Goal: Communication & Community: Share content

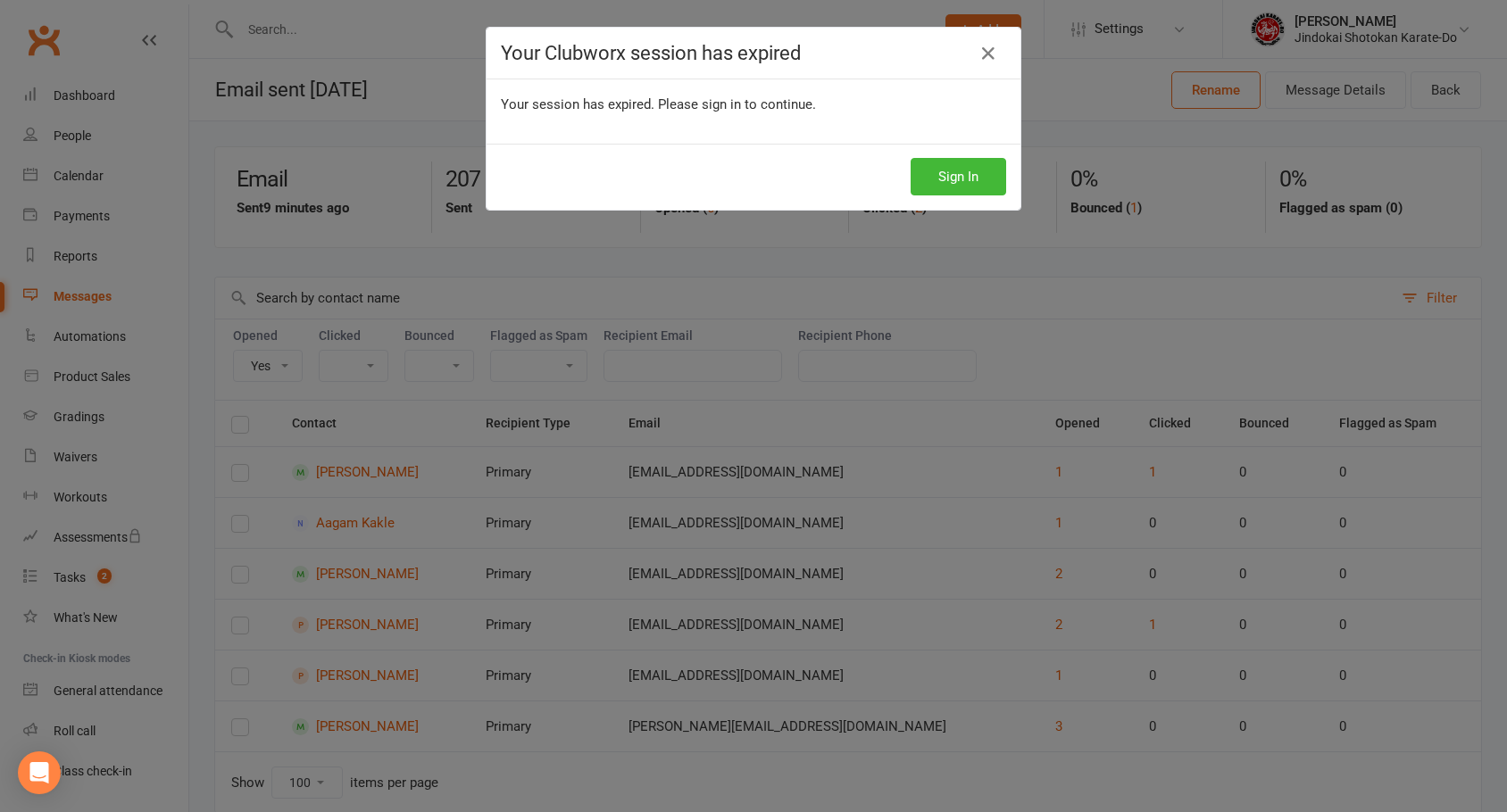
select select "true"
select select "100"
click at [960, 180] on button "Sign In" at bounding box center [958, 176] width 95 height 37
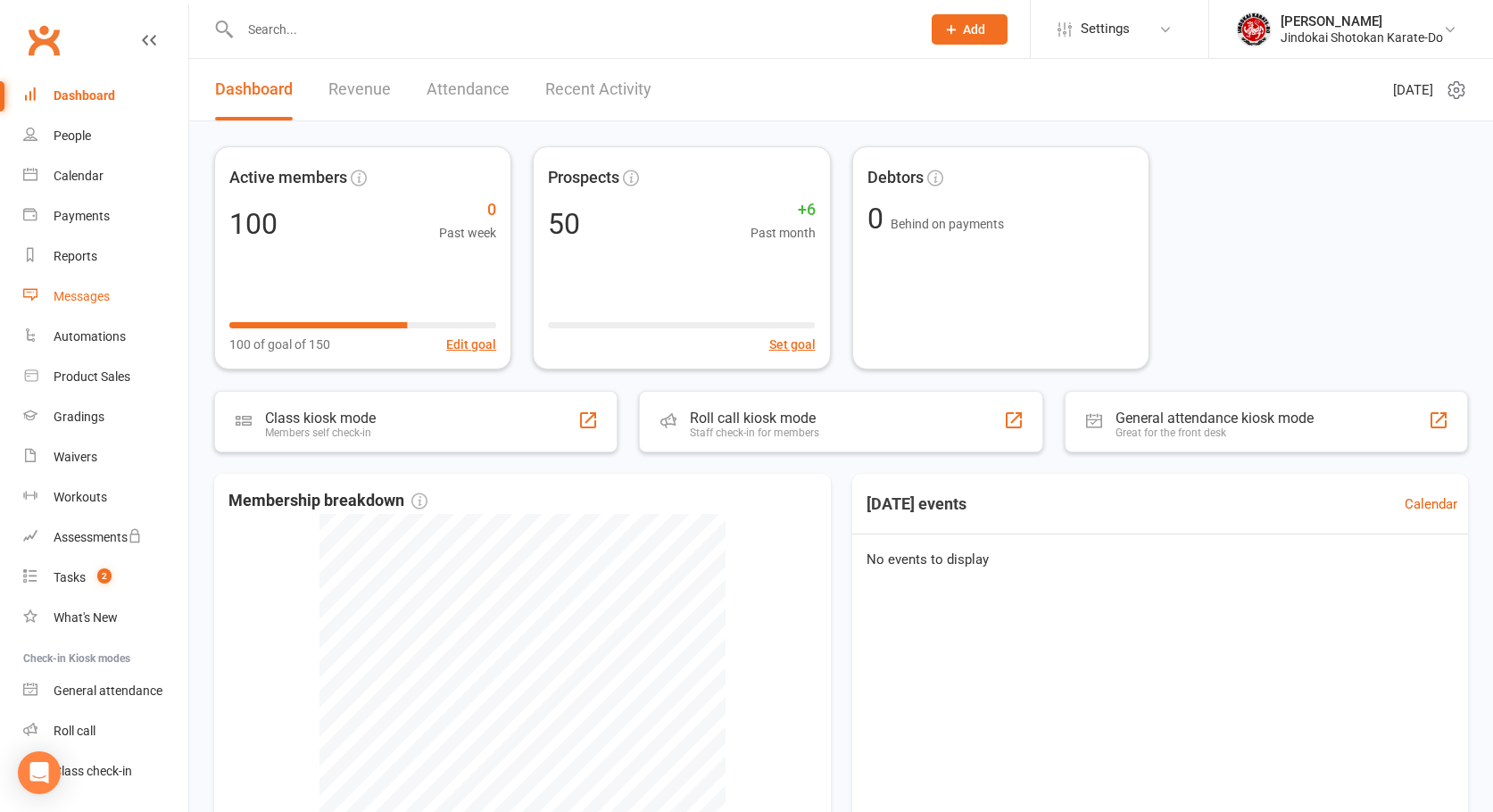
click at [69, 294] on div "Messages" at bounding box center [82, 296] width 56 height 15
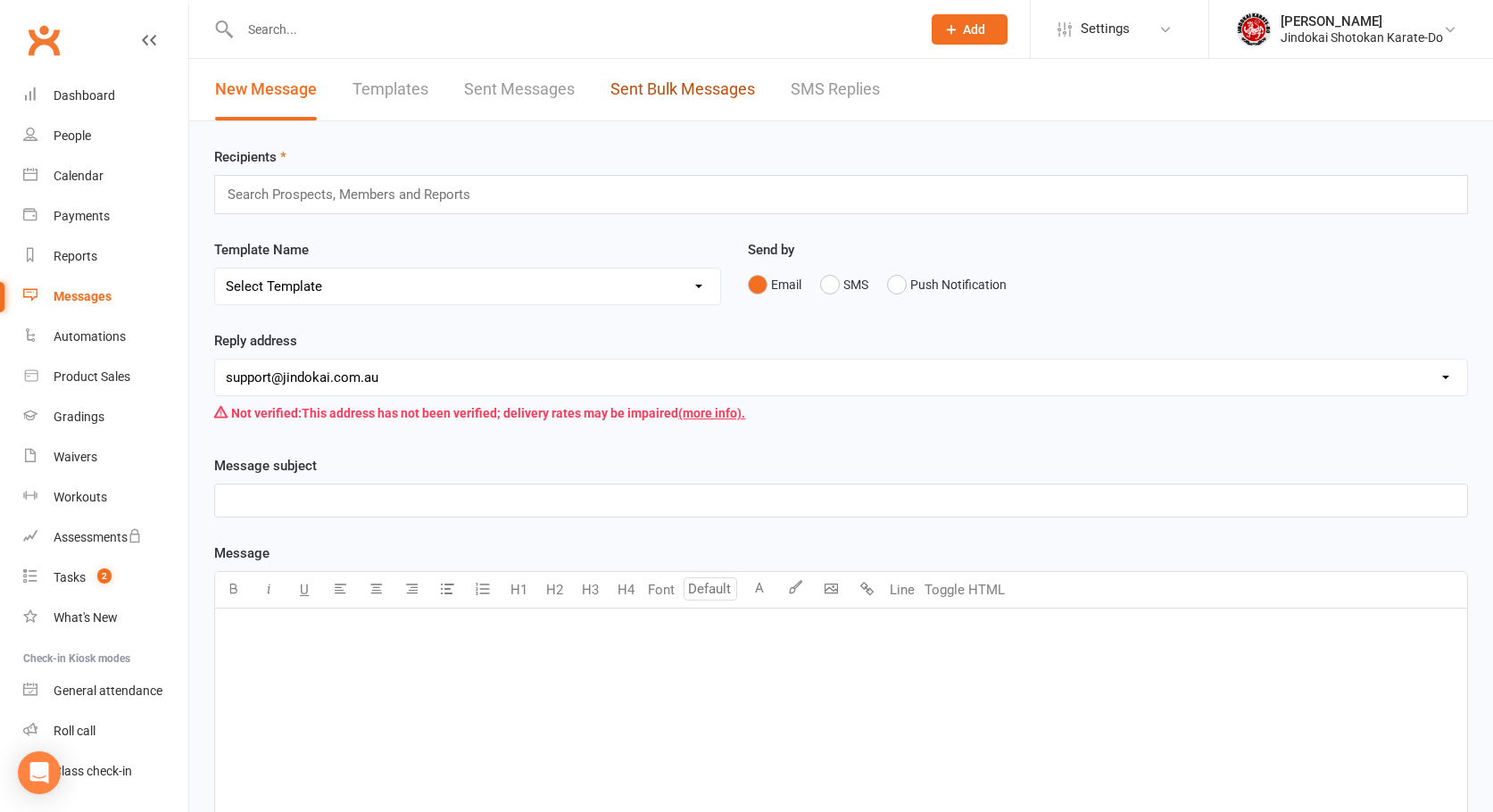
click at [699, 90] on link "Sent Bulk Messages" at bounding box center [682, 90] width 145 height 62
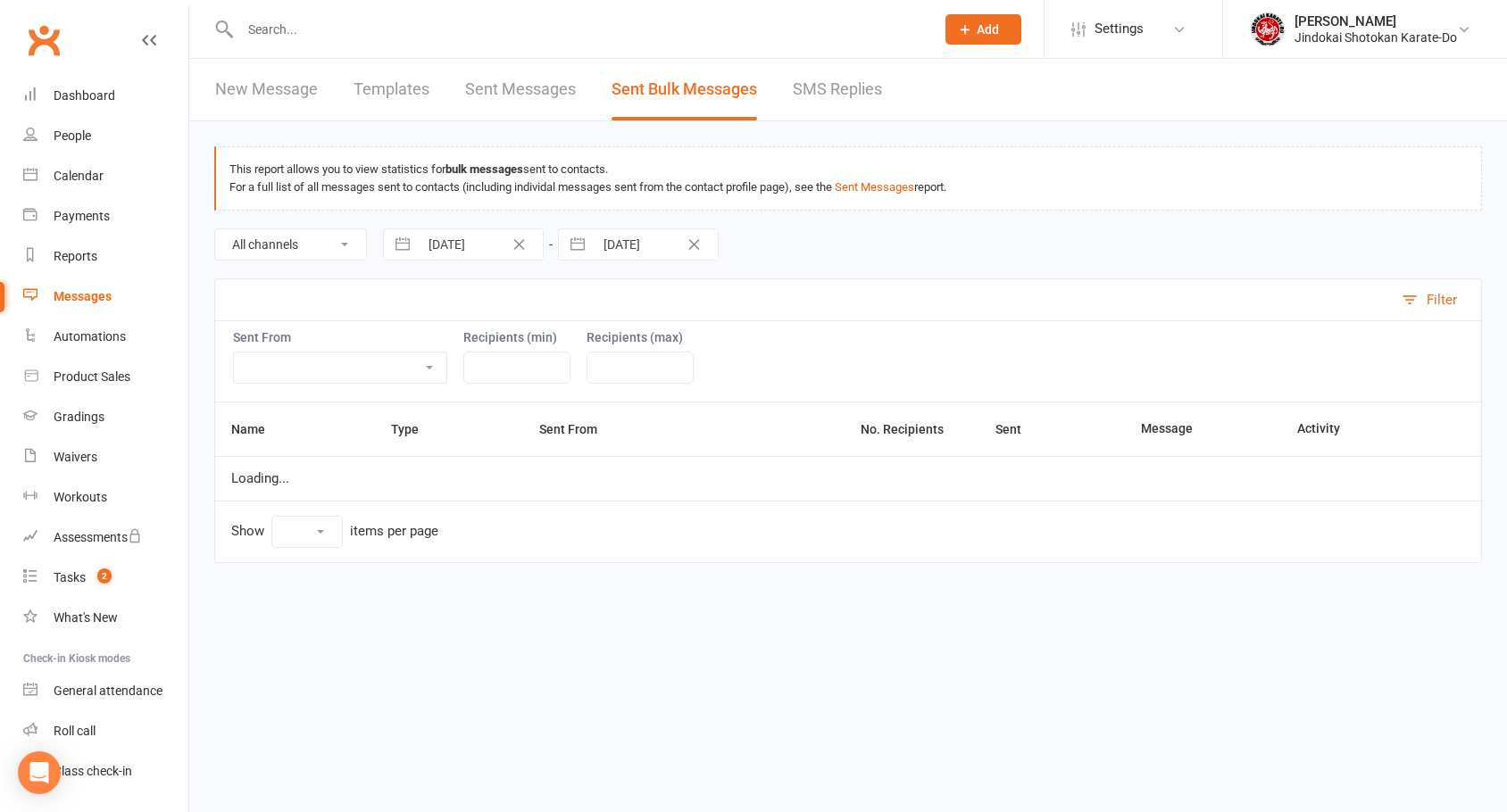
select select "10"
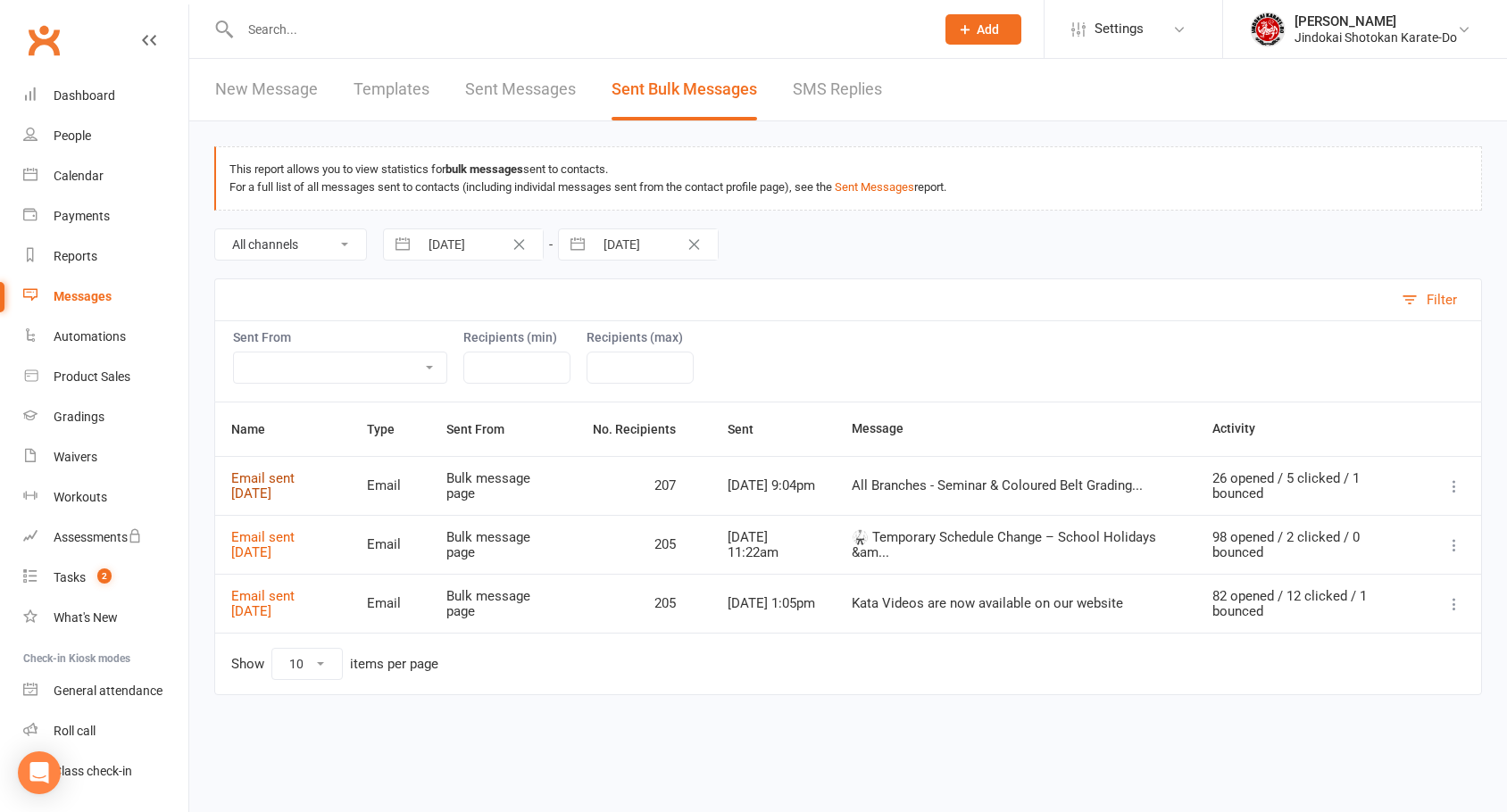
click at [272, 477] on link "Email sent [DATE]" at bounding box center [263, 486] width 64 height 31
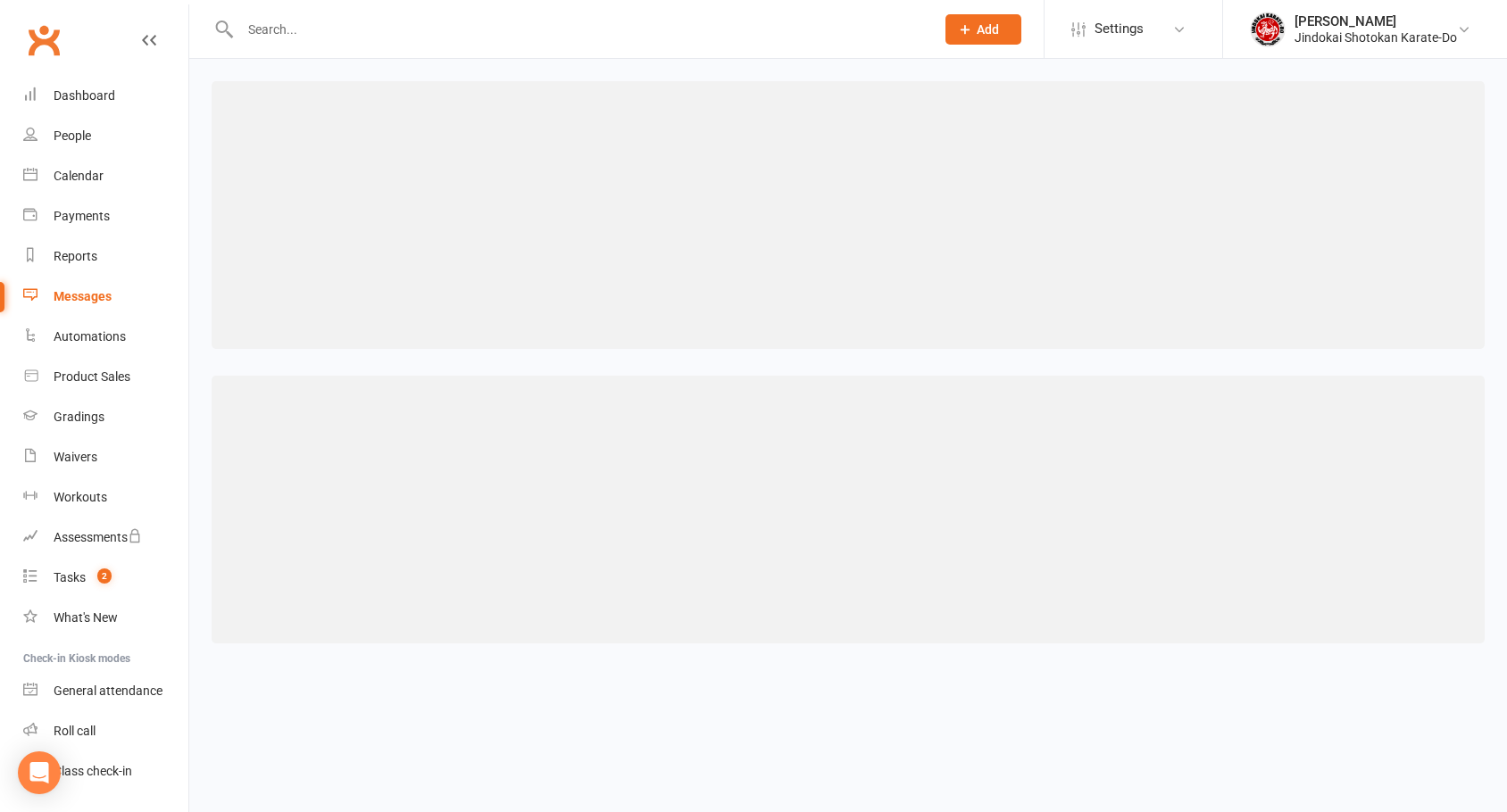
select select "100"
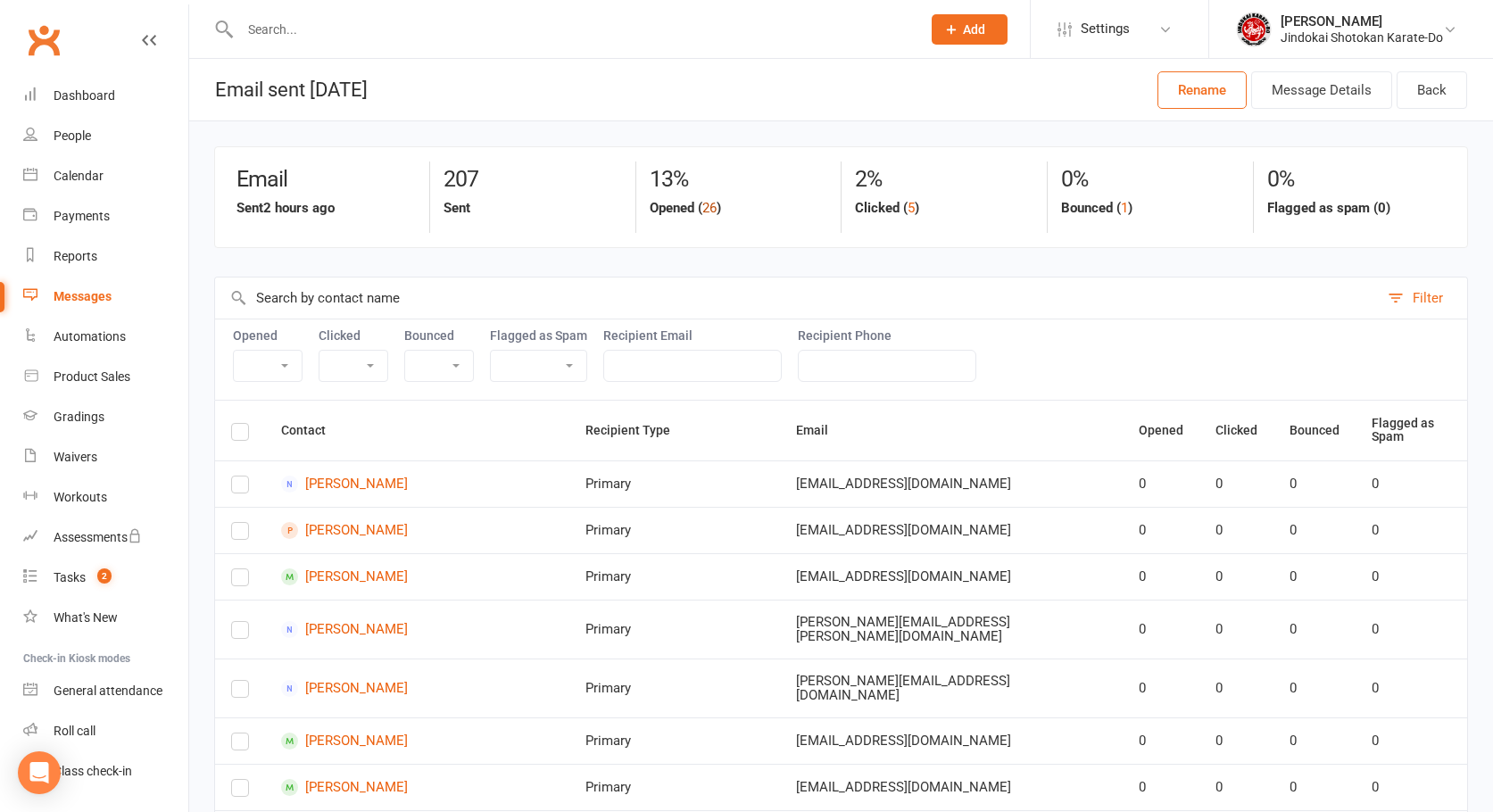
click at [712, 207] on button "26" at bounding box center [709, 208] width 15 height 22
select select "true"
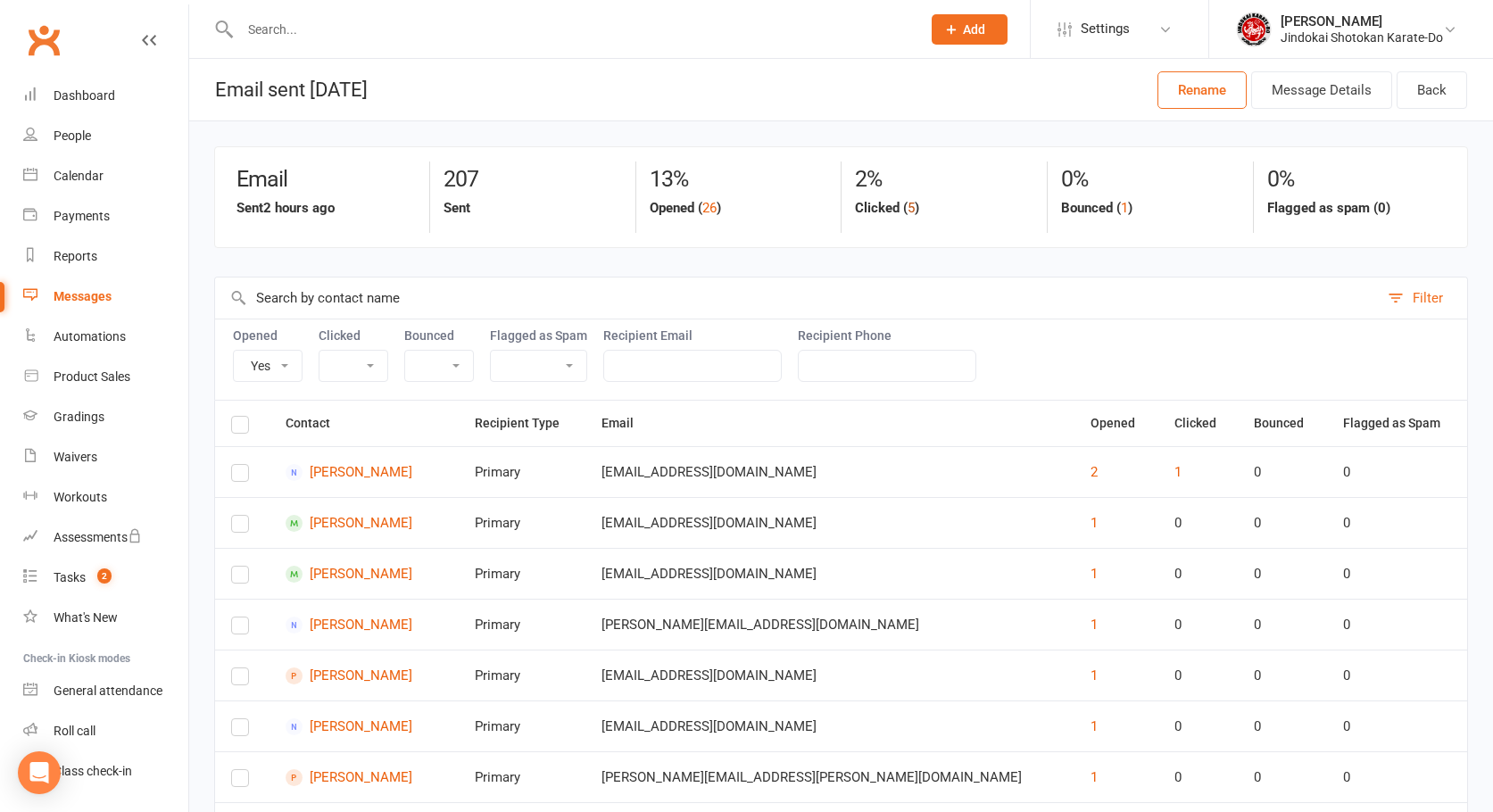
click at [912, 206] on button "5" at bounding box center [911, 208] width 7 height 22
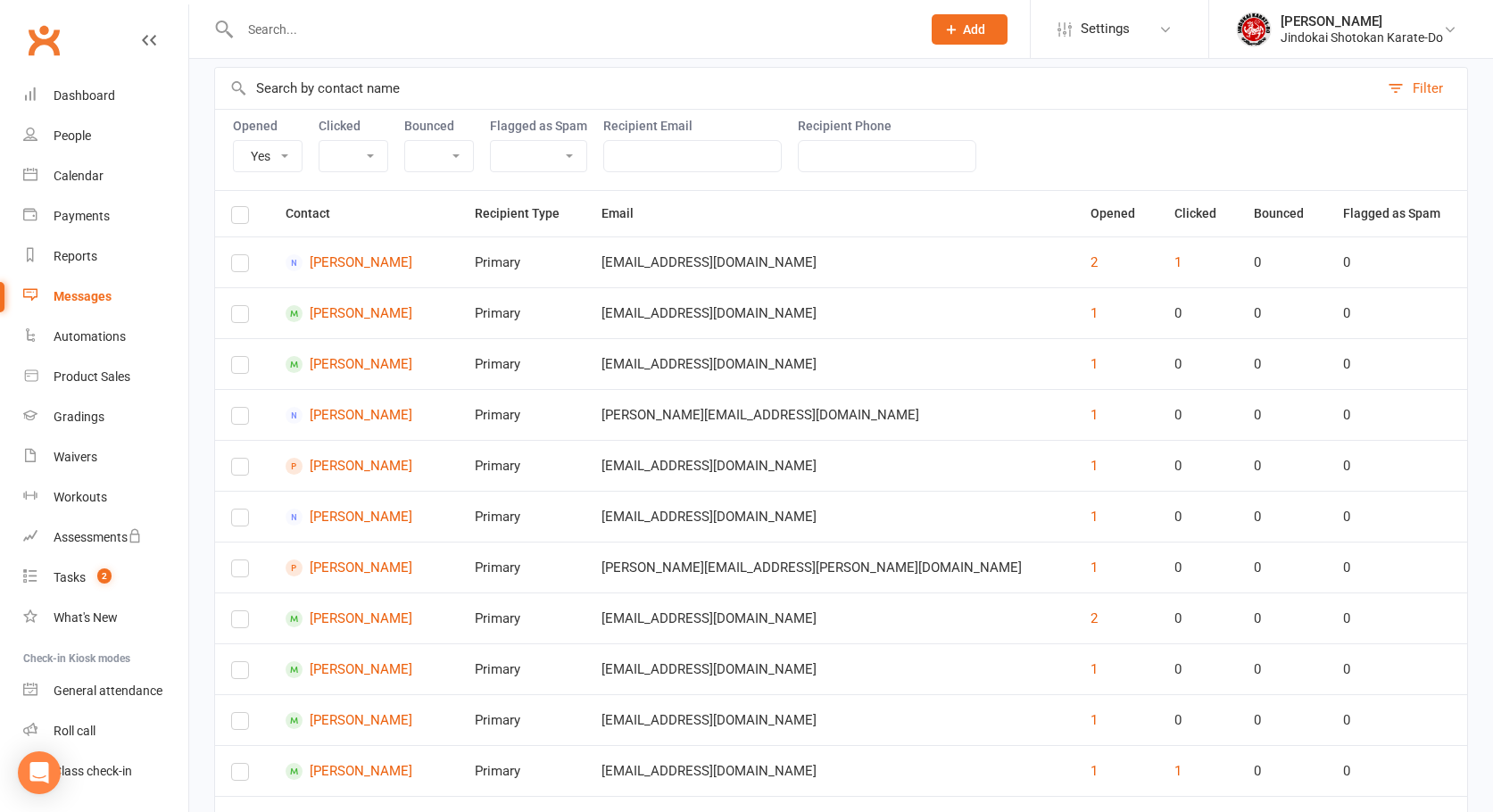
select select "true"
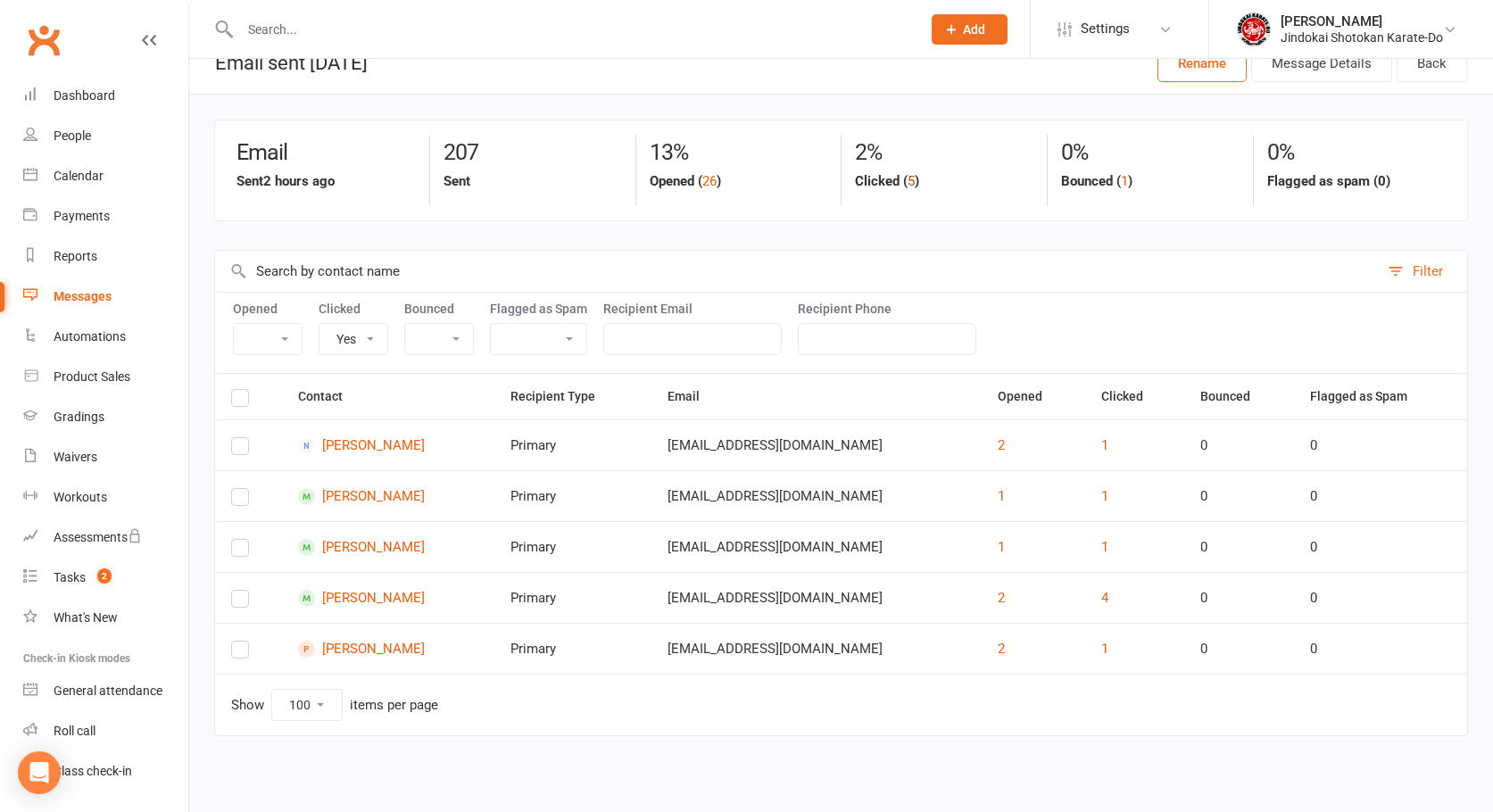
scroll to position [26, 0]
